Goal: Task Accomplishment & Management: Complete application form

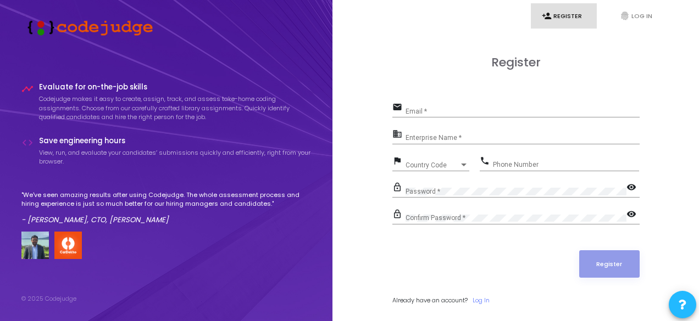
scroll to position [18897, 0]
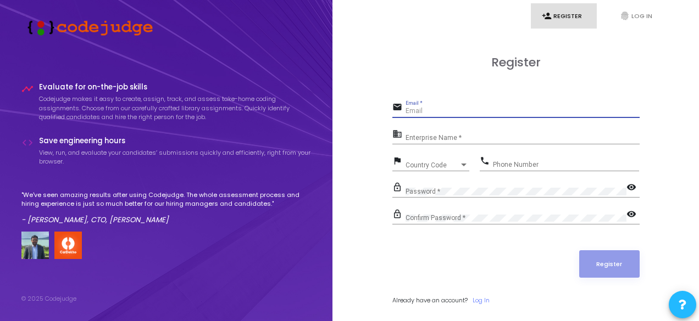
click at [416, 114] on input "Email *" at bounding box center [522, 112] width 234 height 8
type input "[EMAIL_ADDRESS][DOMAIN_NAME]"
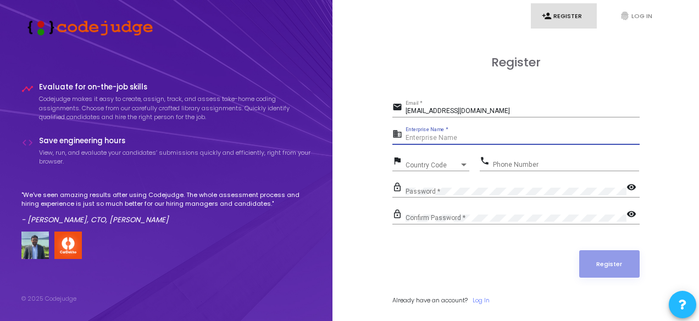
click at [448, 141] on input "Enterprise Name *" at bounding box center [522, 139] width 234 height 8
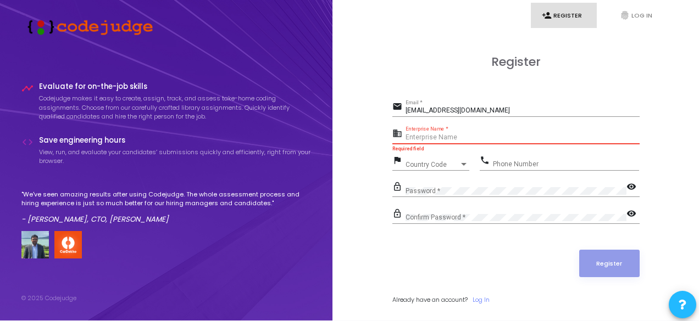
scroll to position [1, 0]
click at [428, 137] on input "Enterprise Name *" at bounding box center [522, 137] width 234 height 8
paste input "payoneer"
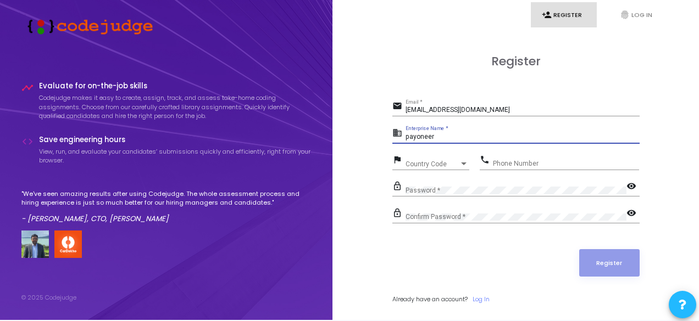
type input "payoneer"
click at [426, 159] on div "Country Code Country Code" at bounding box center [437, 161] width 64 height 17
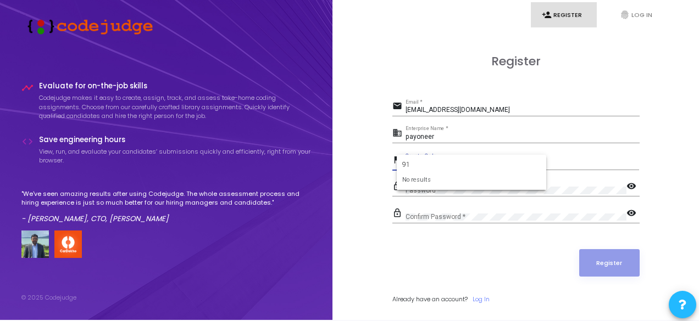
type input "9"
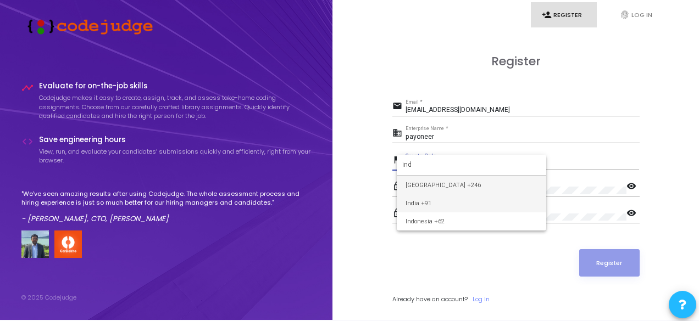
type input "ind"
click at [420, 201] on span "India +91" at bounding box center [471, 203] width 132 height 18
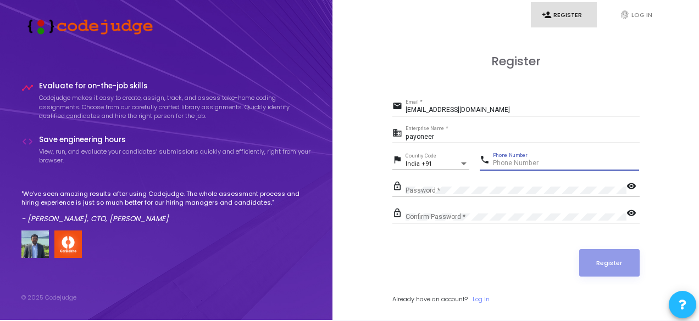
click at [518, 162] on input "Phone Number" at bounding box center [566, 164] width 146 height 8
type input "7057205190"
click at [453, 211] on div "Confirm Password *" at bounding box center [515, 215] width 221 height 17
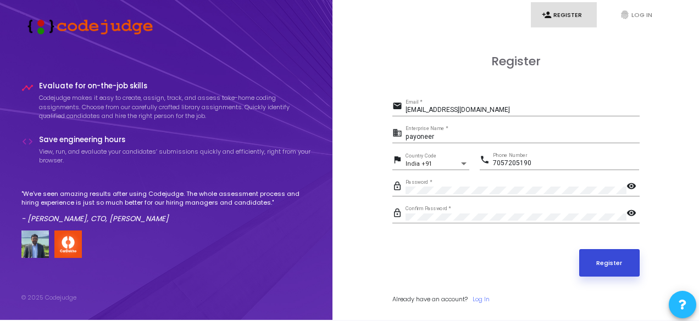
click at [620, 267] on button "Register" at bounding box center [609, 262] width 60 height 27
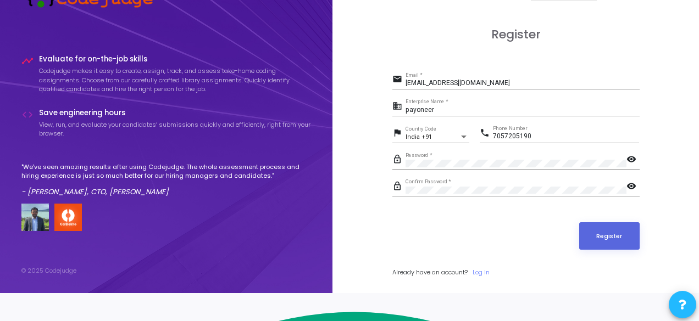
scroll to position [0, 0]
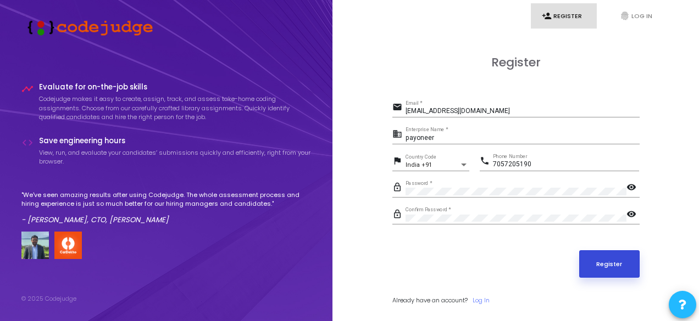
click at [624, 263] on button "Register" at bounding box center [609, 263] width 60 height 27
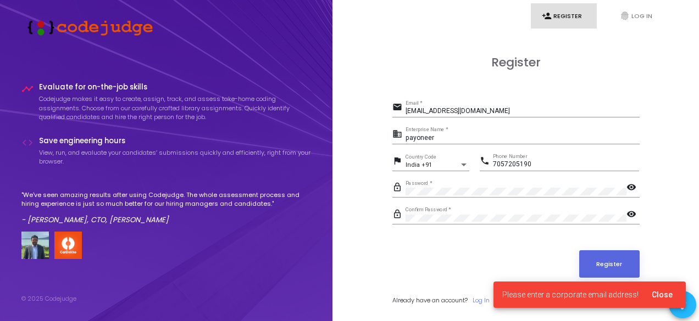
click at [465, 267] on div "Register" at bounding box center [515, 263] width 247 height 27
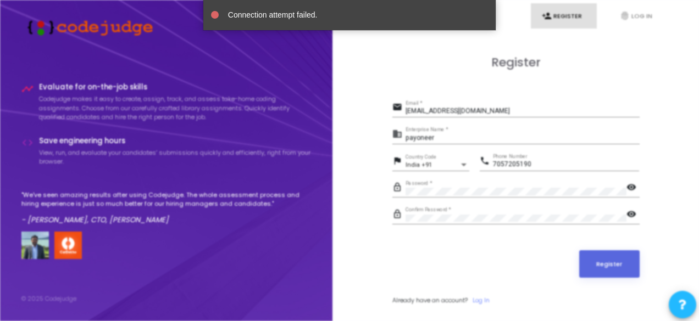
click at [605, 273] on body "timeline Evaluate for on-the-job skills Codejudge makes it easy to create, assi…" at bounding box center [349, 160] width 699 height 321
click at [442, 74] on body "timeline Evaluate for on-the-job skills Codejudge makes it easy to create, assi…" at bounding box center [349, 160] width 699 height 321
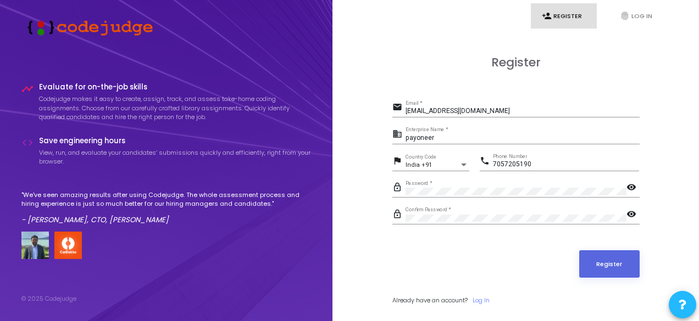
click at [606, 262] on button "Register" at bounding box center [609, 263] width 60 height 27
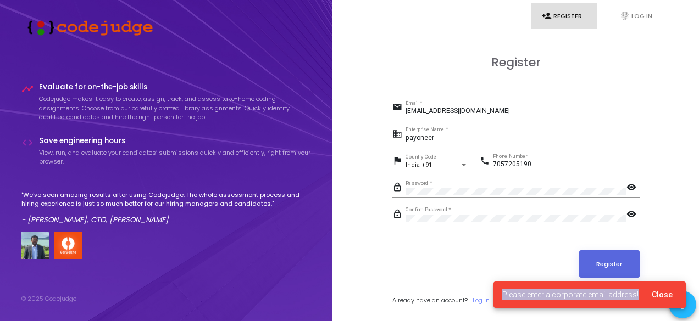
drag, startPoint x: 503, startPoint y: 295, endPoint x: 673, endPoint y: 301, distance: 170.4
type textarea "Please enter a corporate email address!"
click at [673, 301] on cj-snackbar "Please enter a corporate email address! Close" at bounding box center [589, 295] width 192 height 26
copy span "Please enter a corporate email address!"
